Goal: Find specific page/section: Find specific page/section

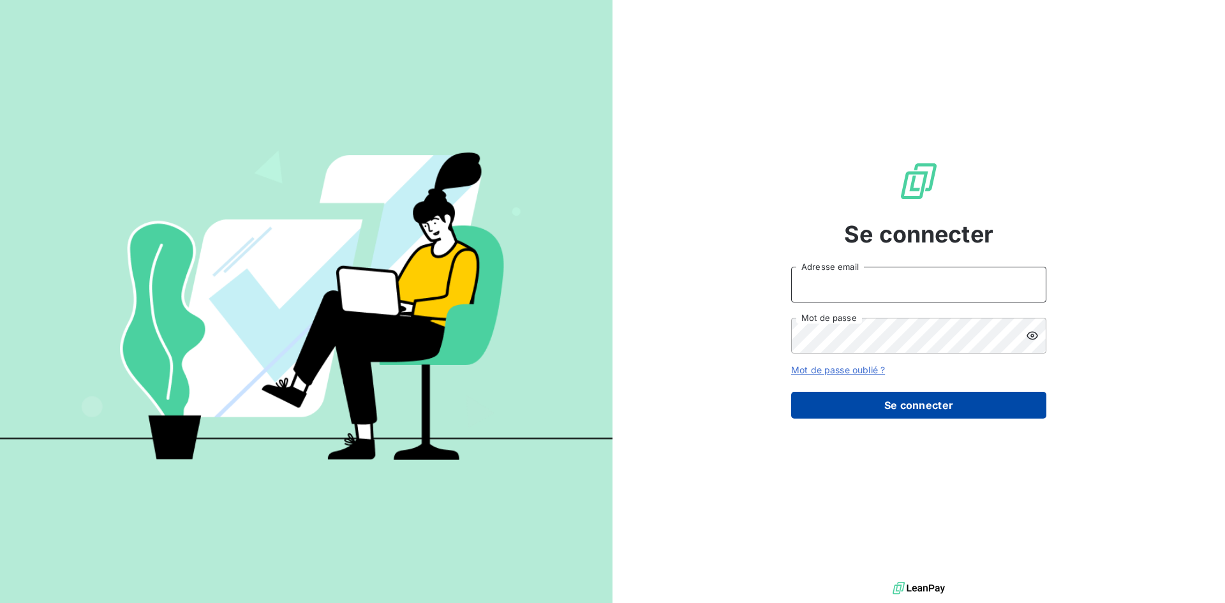
type input "[EMAIL_ADDRESS][DOMAIN_NAME]"
click at [921, 401] on button "Se connecter" at bounding box center [918, 405] width 255 height 27
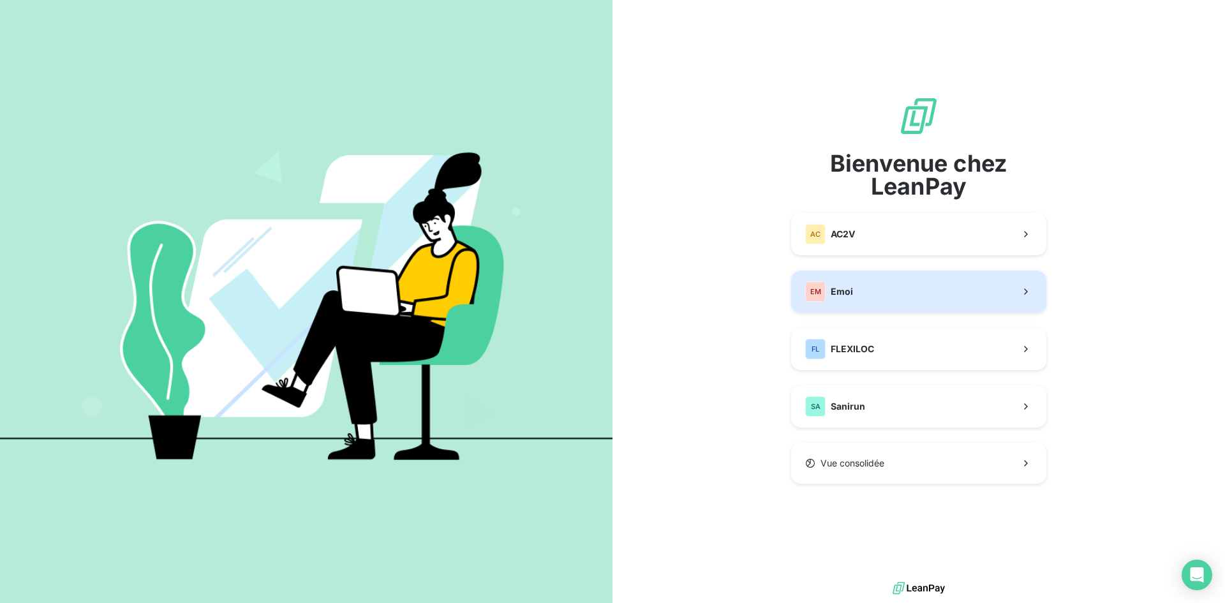
click at [948, 311] on button "EM Emoi" at bounding box center [918, 292] width 255 height 42
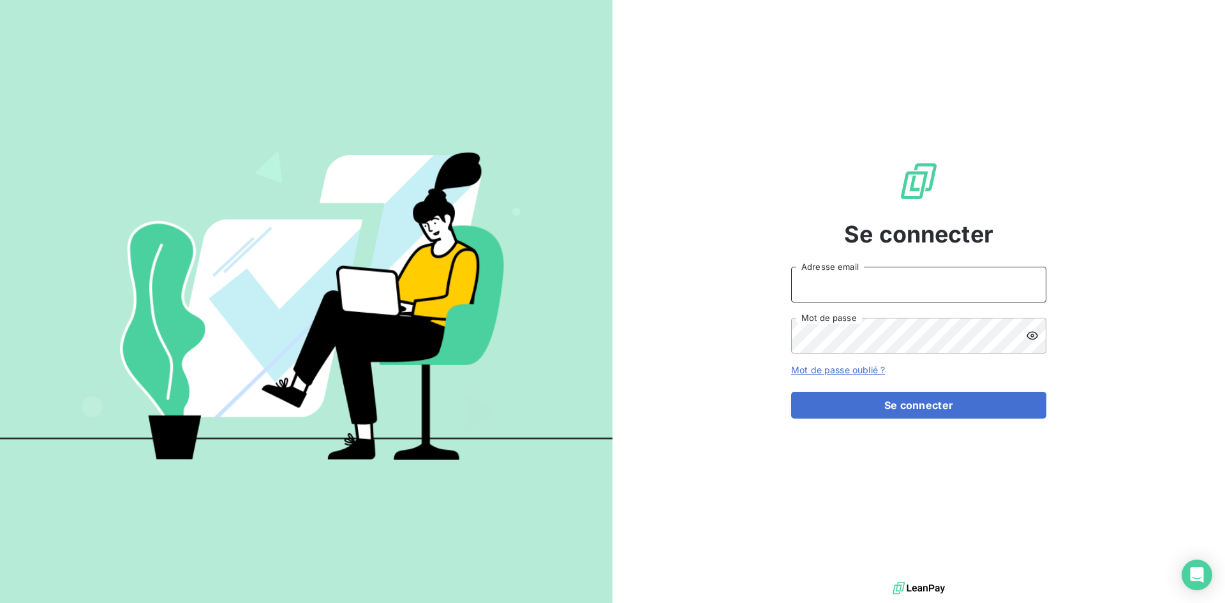
type input "[EMAIL_ADDRESS][DOMAIN_NAME]"
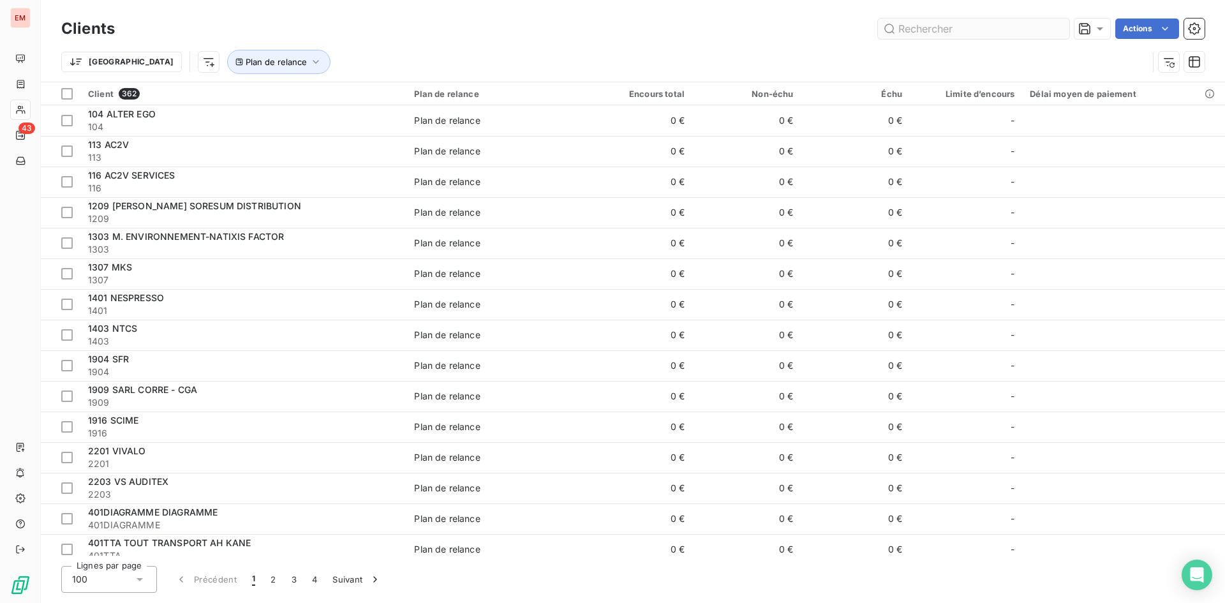
click at [951, 24] on input "text" at bounding box center [973, 29] width 191 height 20
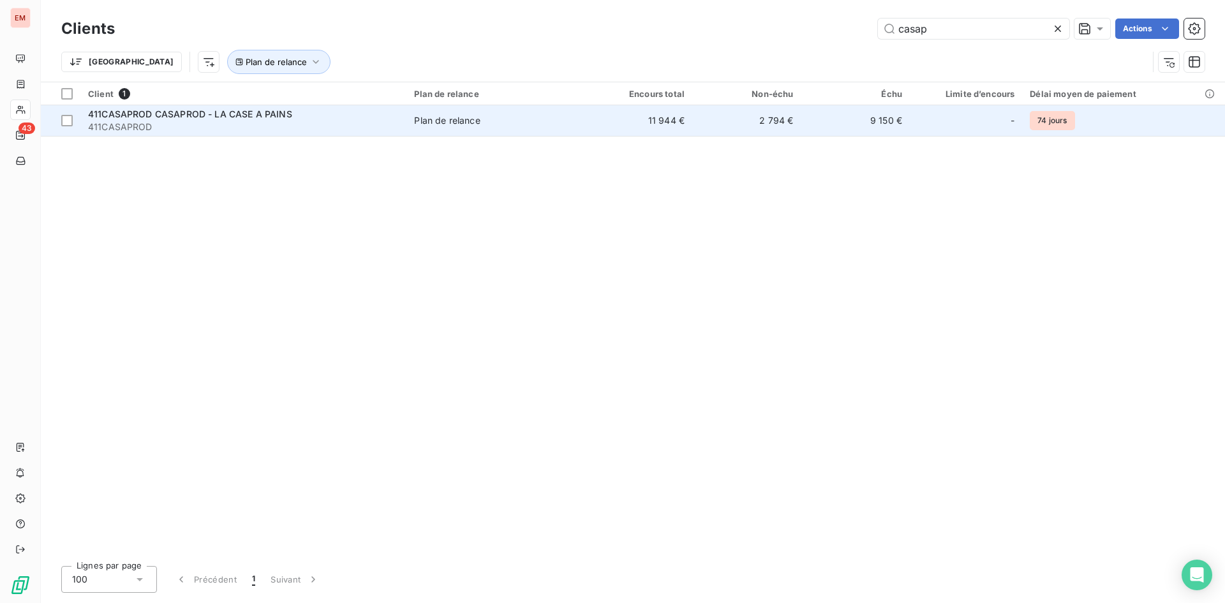
type input "casap"
click at [214, 119] on span "411CASAPROD CASAPROD - LA CASE A PAINS" at bounding box center [190, 114] width 204 height 11
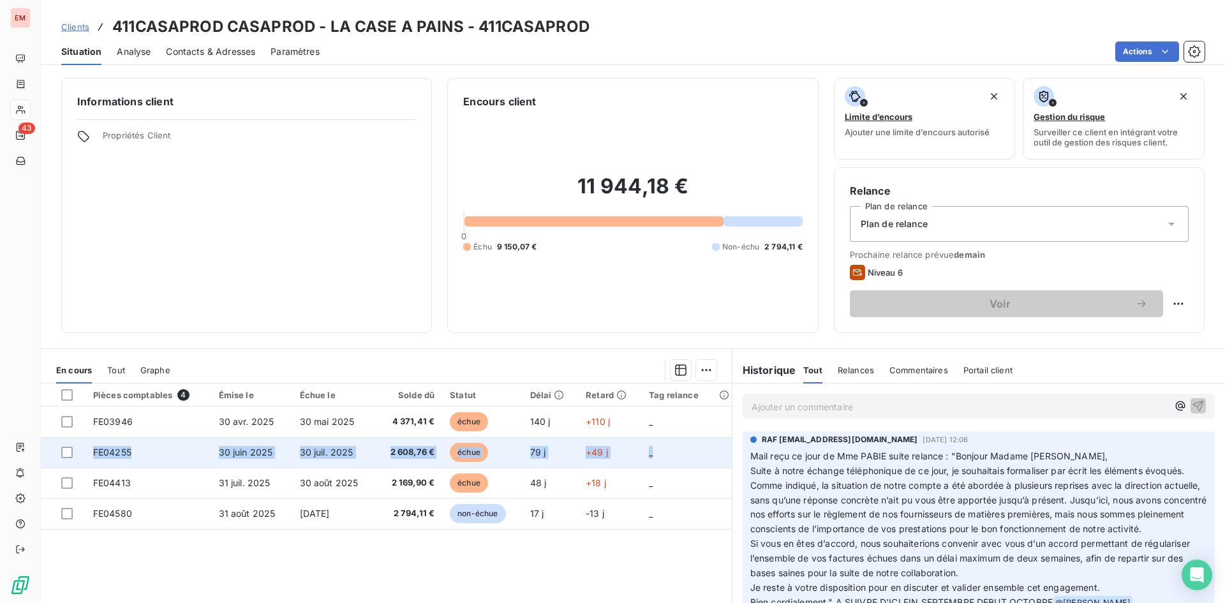
drag, startPoint x: 689, startPoint y: 451, endPoint x: 45, endPoint y: 456, distance: 643.4
click at [45, 456] on tr "FE04255 [DATE] [DATE] 2 608,76 € échue 79 j +49 j _" at bounding box center [386, 452] width 691 height 31
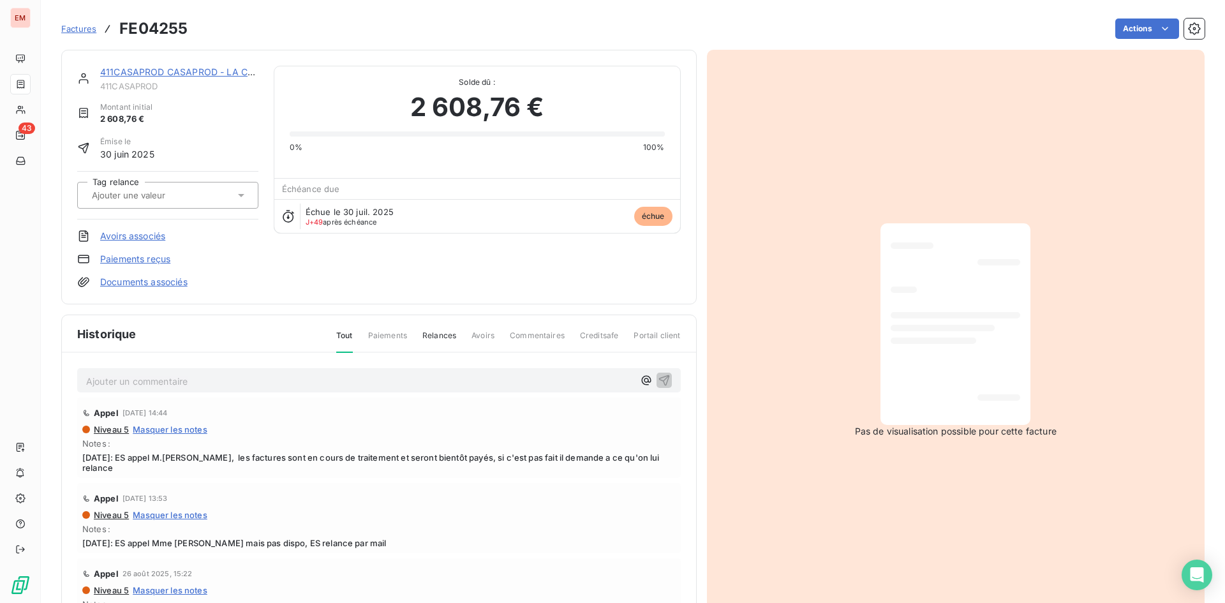
click at [82, 34] on link "Factures" at bounding box center [78, 28] width 35 height 13
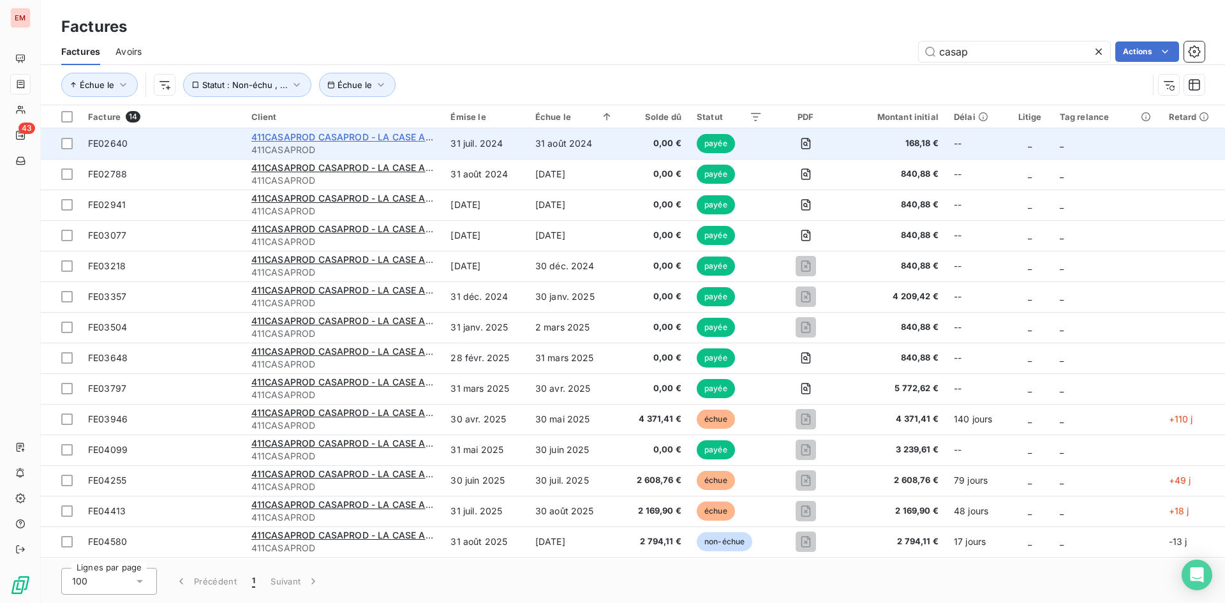
click at [342, 139] on span "411CASAPROD CASAPROD - LA CASE A PAINS" at bounding box center [353, 136] width 204 height 11
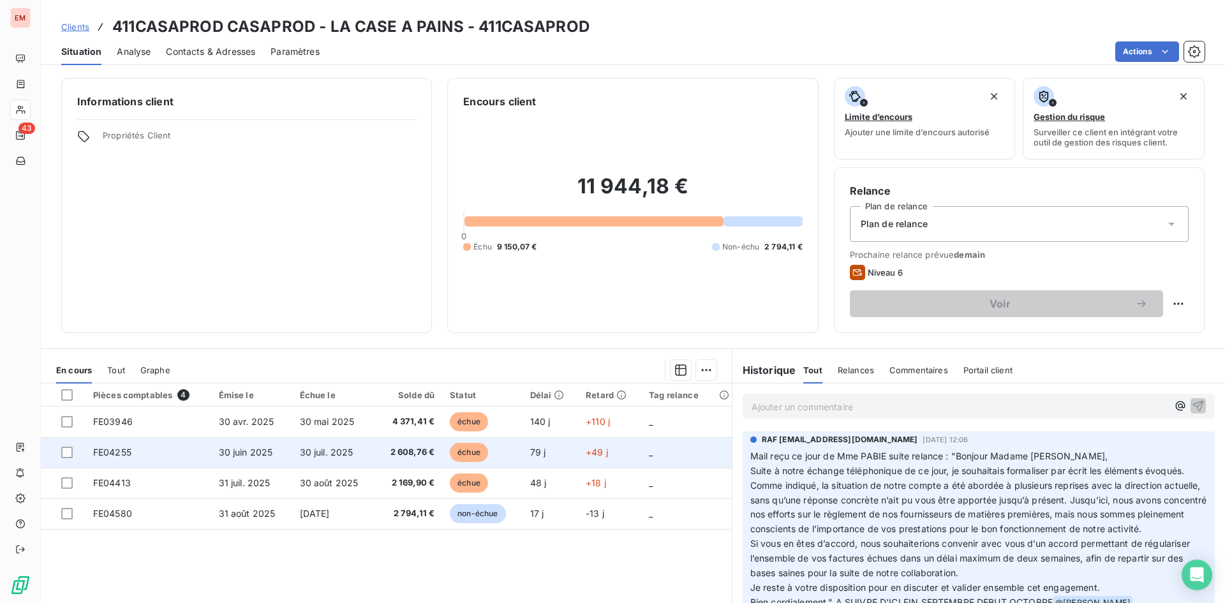
drag, startPoint x: 42, startPoint y: 405, endPoint x: 265, endPoint y: 457, distance: 228.7
click at [265, 457] on table "Pièces comptables 4 Émise le Échue le Solde dû Statut Délai Retard Tag relance …" at bounding box center [386, 457] width 691 height 146
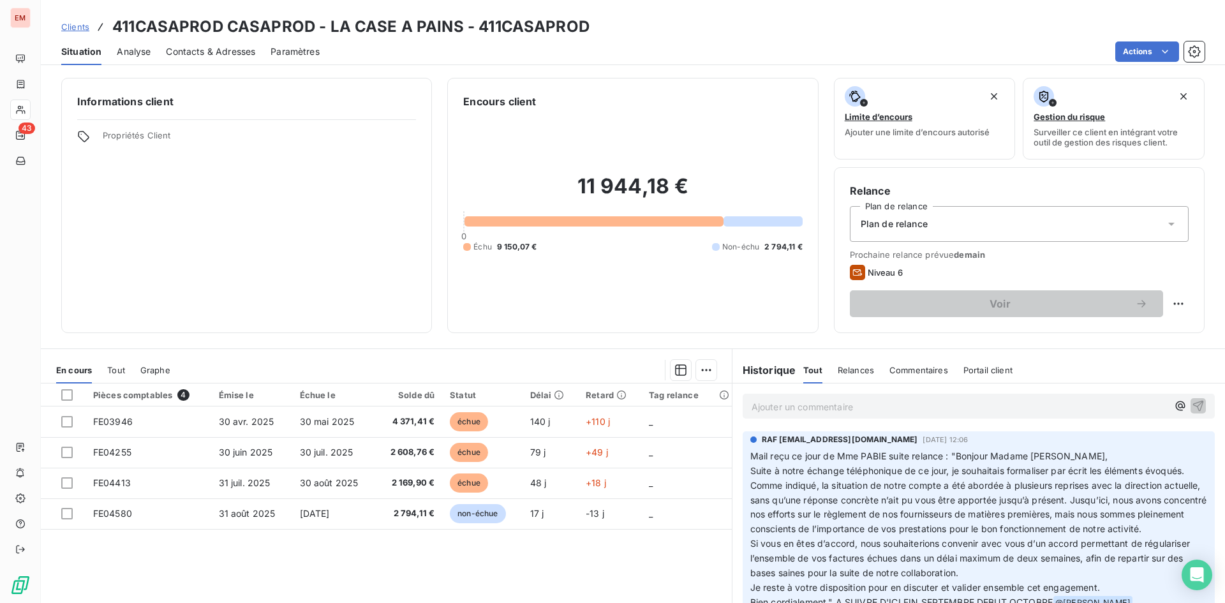
drag, startPoint x: 50, startPoint y: 389, endPoint x: 640, endPoint y: 401, distance: 589.2
click at [587, 448] on table "Pièces comptables 4 Émise le Échue le Solde dû Statut Délai Retard Tag relance …" at bounding box center [386, 457] width 691 height 146
drag, startPoint x: 570, startPoint y: 356, endPoint x: 634, endPoint y: 558, distance: 212.8
click at [632, 557] on section "En cours Tout Graphe Pièces comptables 4 Émise le Échue le Solde dû Statut Déla…" at bounding box center [386, 508] width 691 height 318
click at [653, 564] on div "Pièces comptables 4 Émise le Échue le Solde dû Statut Délai Retard Tag relance …" at bounding box center [386, 507] width 691 height 246
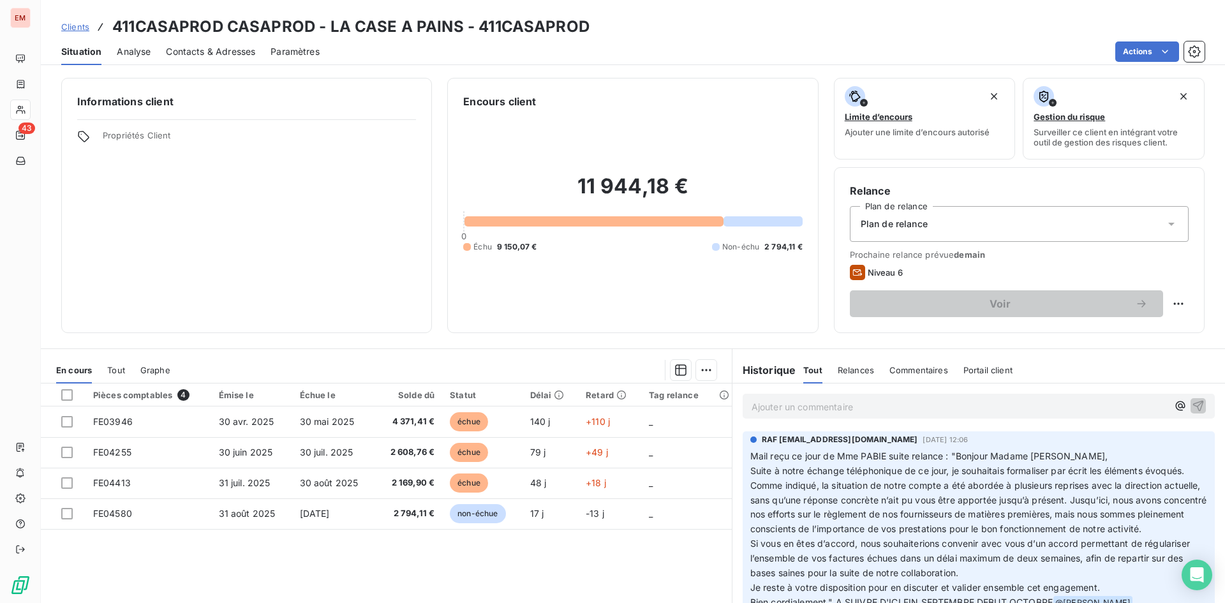
drag, startPoint x: 670, startPoint y: 553, endPoint x: 268, endPoint y: 363, distance: 444.8
click at [195, 390] on div "Pièces comptables 4 Émise le Échue le Solde dû Statut Délai Retard Tag relance …" at bounding box center [386, 507] width 691 height 246
click at [296, 354] on section "En cours Tout Graphe Pièces comptables 4 Émise le Échue le Solde dû Statut Déla…" at bounding box center [386, 508] width 691 height 318
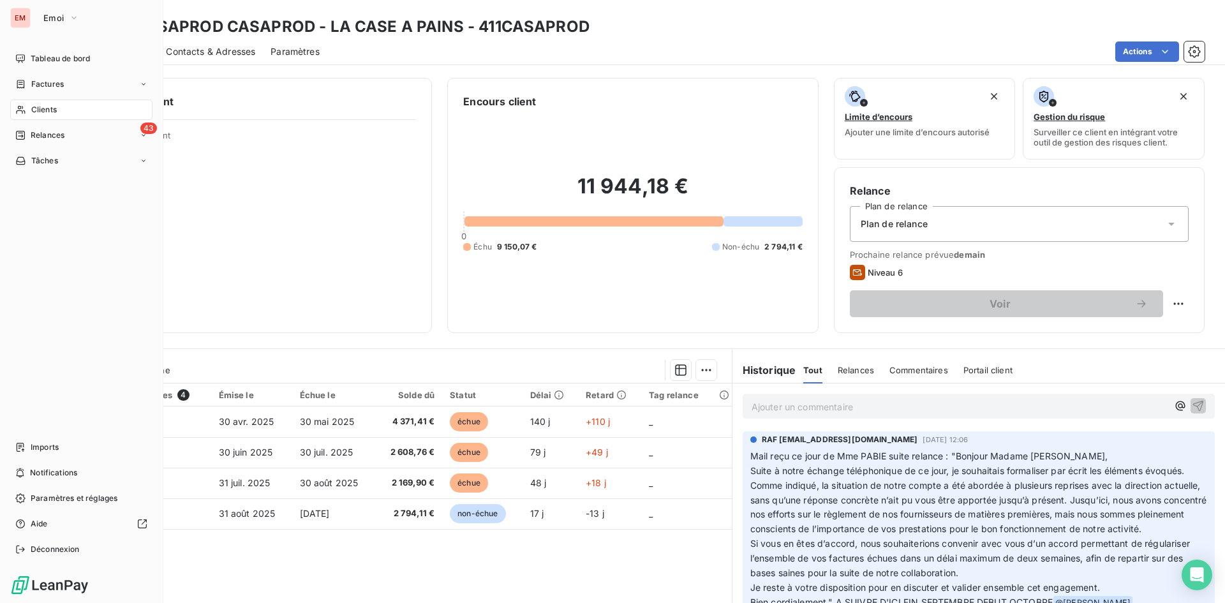
click at [1, 594] on div "EM Emoi Tableau de bord Factures Clients 43 Relances Tâches Imports Notificatio…" at bounding box center [81, 301] width 163 height 603
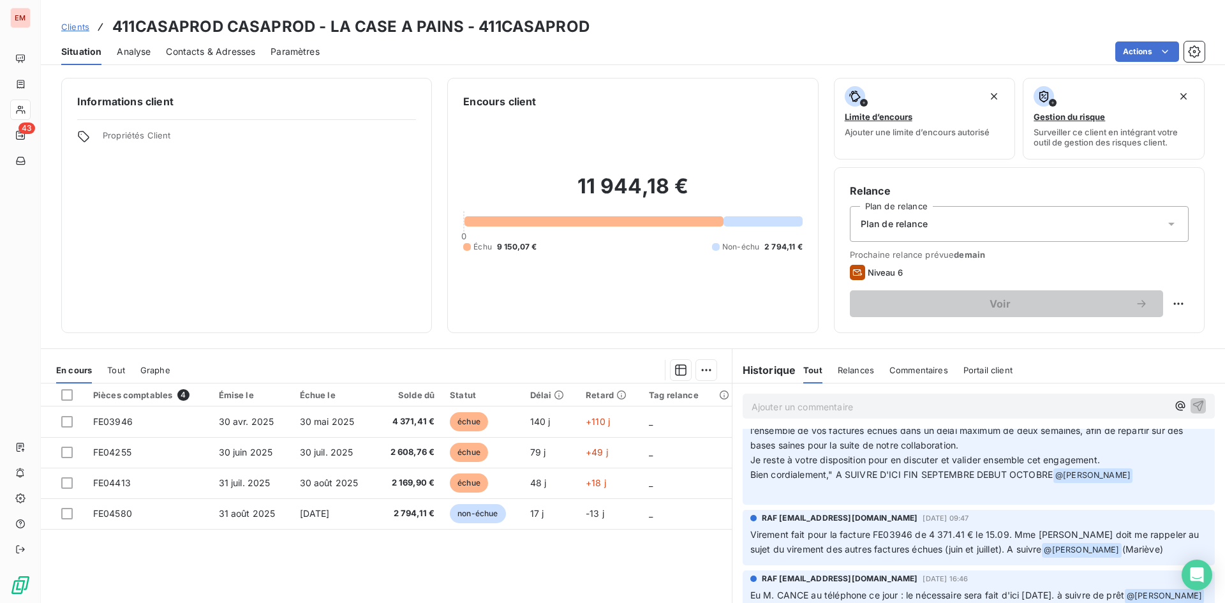
scroll to position [64, 0]
